Goal: Transaction & Acquisition: Obtain resource

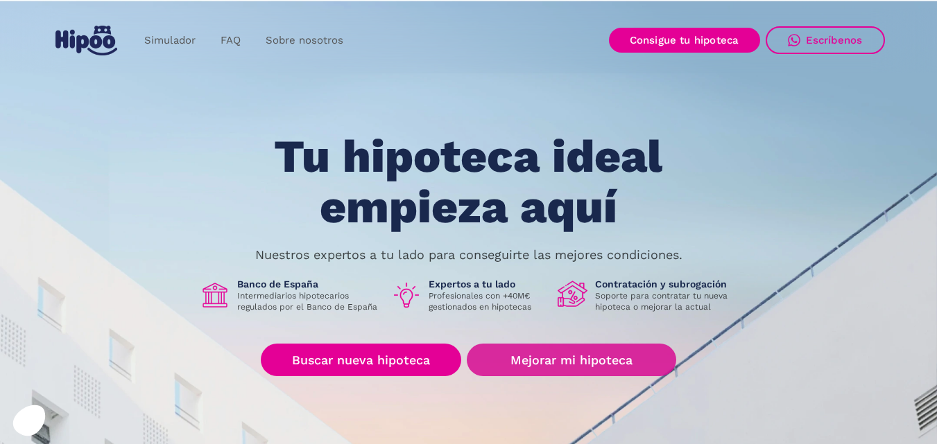
click at [569, 375] on link "Mejorar mi hipoteca" at bounding box center [571, 360] width 209 height 33
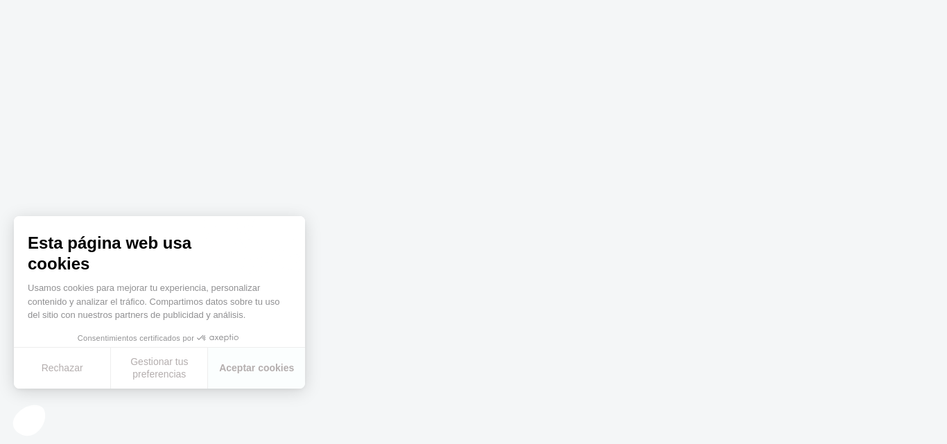
click at [418, 361] on body "Texto original Valora esta traducción Tu opinión servirá para ayudar a mejorar …" at bounding box center [473, 222] width 947 height 444
click at [56, 375] on button "Rechazar" at bounding box center [62, 368] width 97 height 41
